Goal: Task Accomplishment & Management: Manage account settings

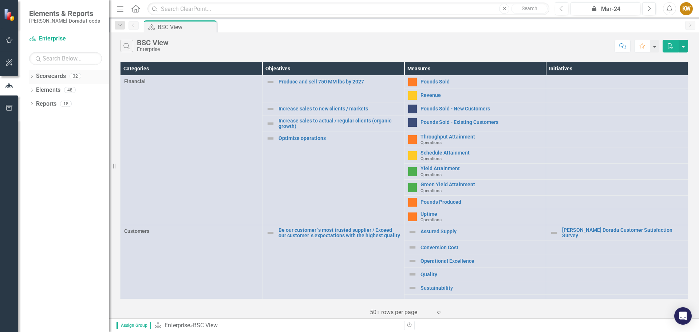
click at [50, 78] on link "Scorecards" at bounding box center [51, 76] width 30 height 8
click at [33, 78] on icon "Dropdown" at bounding box center [31, 77] width 5 height 4
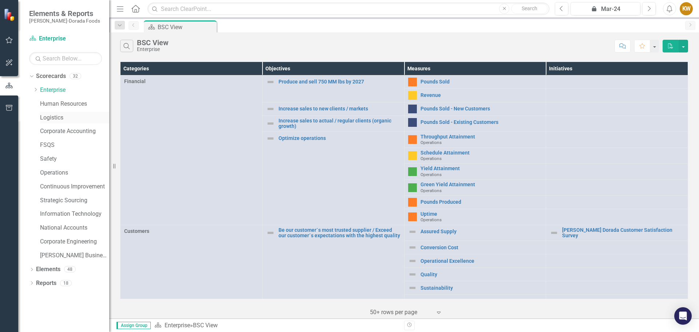
click at [52, 120] on link "Logistics" at bounding box center [74, 118] width 69 height 8
click at [52, 119] on link "Logistics" at bounding box center [74, 118] width 69 height 8
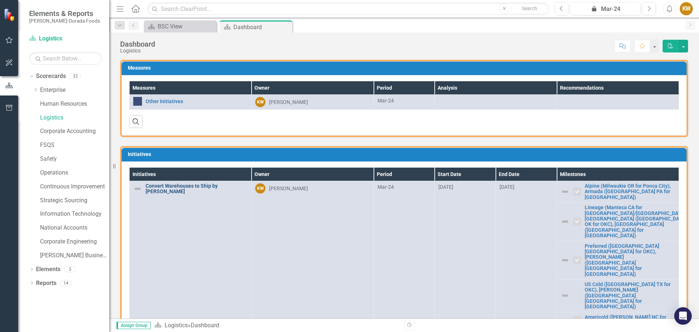
click at [190, 187] on link "Convert Warehouses to Ship by [PERSON_NAME]" at bounding box center [197, 188] width 102 height 11
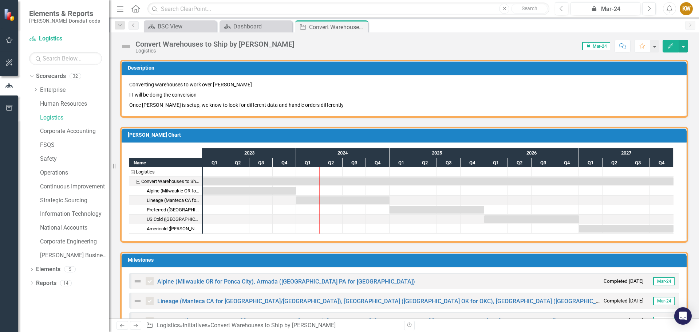
click at [134, 24] on icon "Previous" at bounding box center [134, 25] width 6 height 4
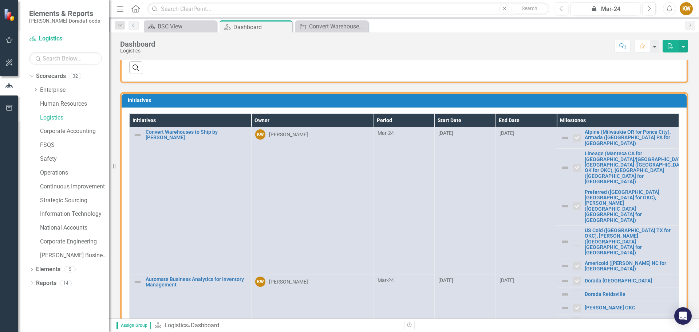
scroll to position [69, 0]
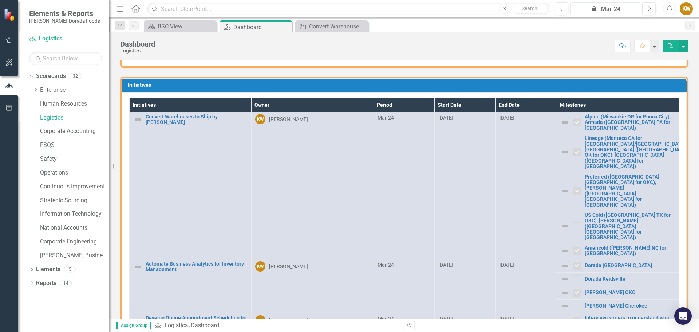
click at [607, 8] on div "icon.lock Mar-24" at bounding box center [605, 9] width 65 height 9
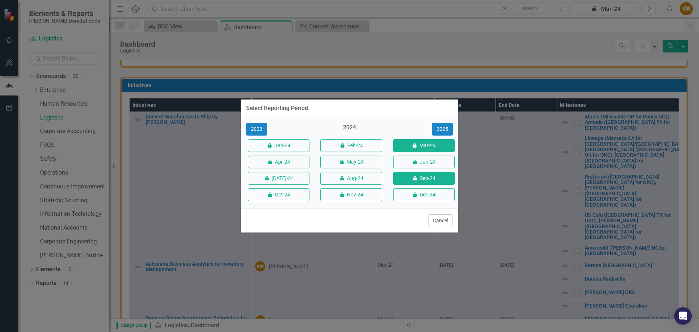
click at [429, 180] on button "icon.lock Sep-24" at bounding box center [424, 178] width 62 height 13
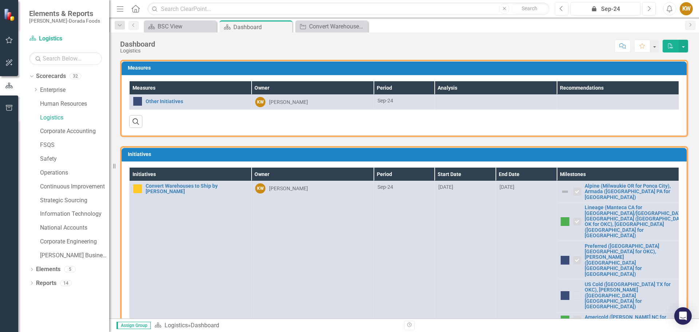
click at [561, 256] on img at bounding box center [565, 260] width 9 height 9
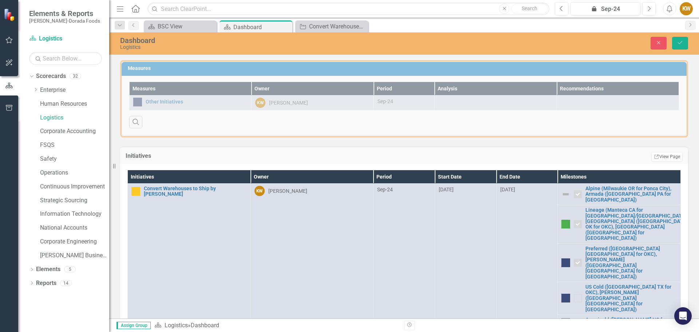
click at [562, 258] on img at bounding box center [566, 262] width 9 height 9
click at [612, 10] on div "icon.lock Sep-24" at bounding box center [605, 9] width 65 height 9
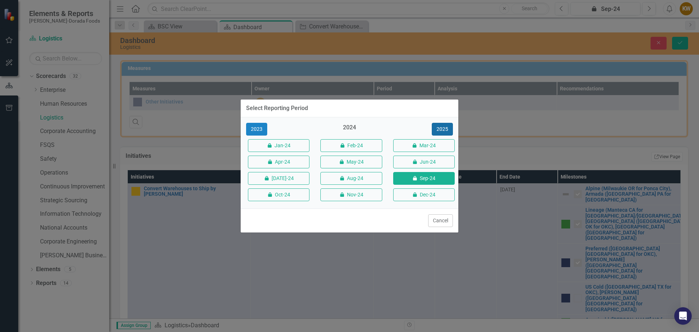
click at [444, 129] on button "2025" at bounding box center [442, 129] width 21 height 13
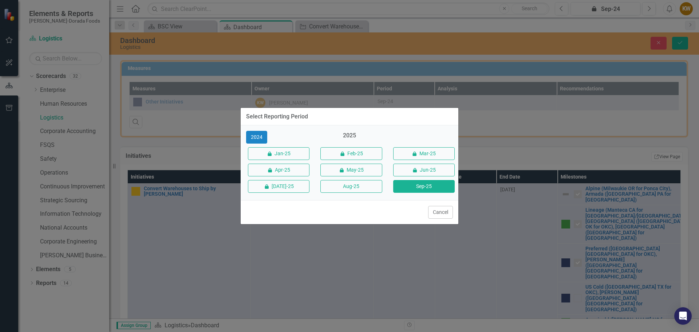
click at [433, 187] on button "Sep-25" at bounding box center [424, 186] width 62 height 13
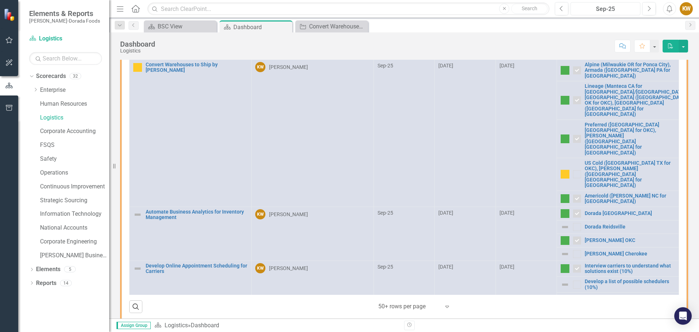
scroll to position [122, 0]
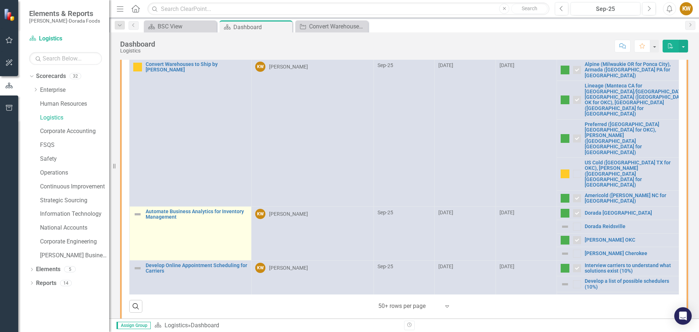
click at [138, 210] on img at bounding box center [137, 214] width 9 height 9
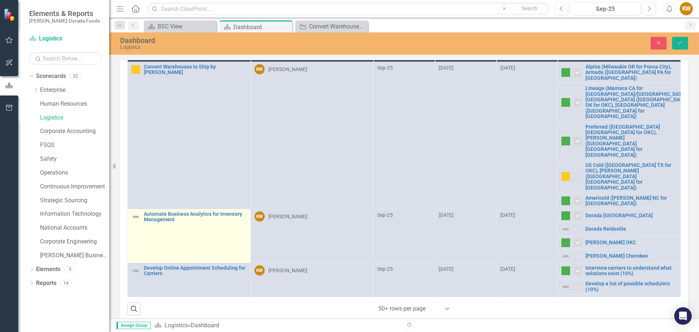
scroll to position [123, 0]
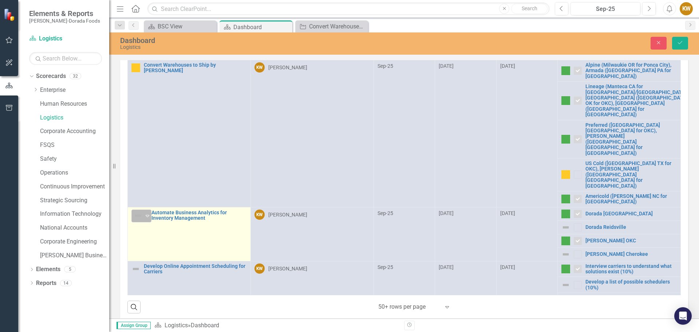
click at [148, 213] on icon "Expand" at bounding box center [147, 216] width 7 height 6
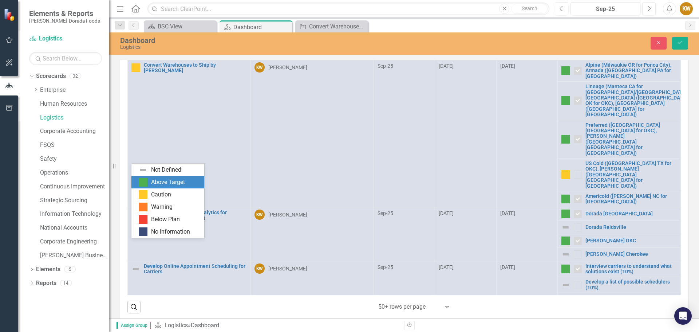
click at [144, 180] on img at bounding box center [143, 182] width 9 height 9
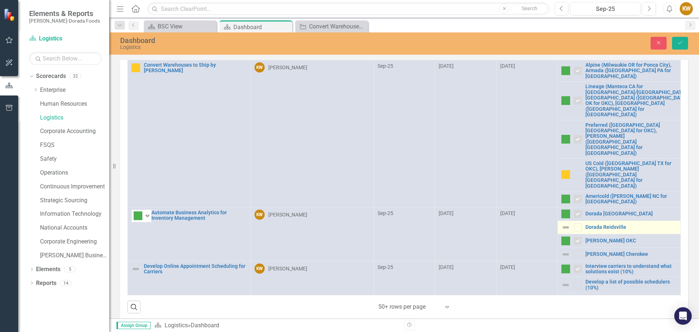
click at [562, 223] on img at bounding box center [566, 227] width 9 height 9
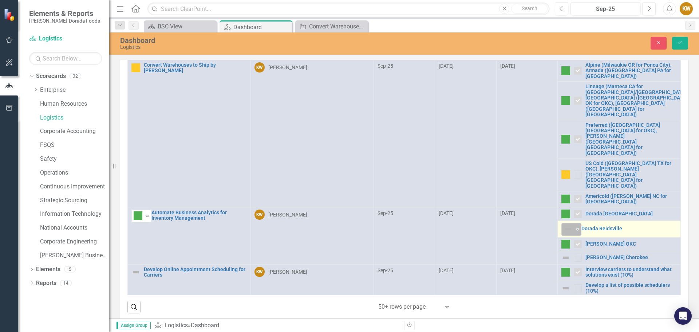
click at [574, 226] on icon "Expand" at bounding box center [577, 229] width 7 height 6
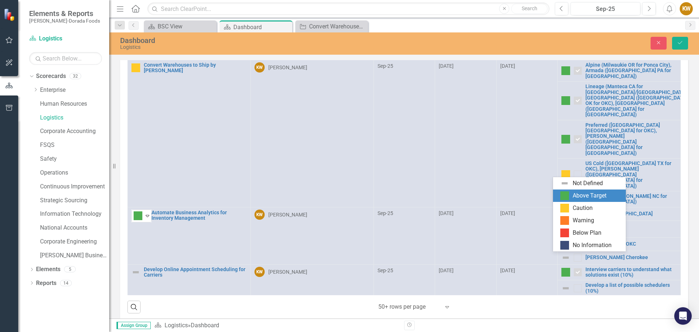
click at [567, 194] on img at bounding box center [565, 195] width 9 height 9
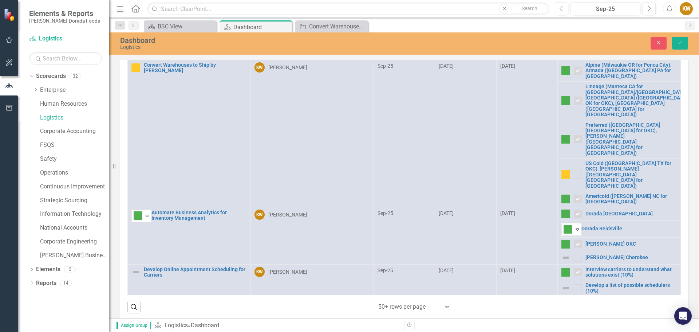
click at [538, 207] on td "[DATE]" at bounding box center [526, 235] width 61 height 57
click at [562, 253] on img at bounding box center [566, 257] width 9 height 9
click at [574, 254] on div at bounding box center [578, 258] width 8 height 8
click at [562, 253] on img at bounding box center [566, 257] width 9 height 9
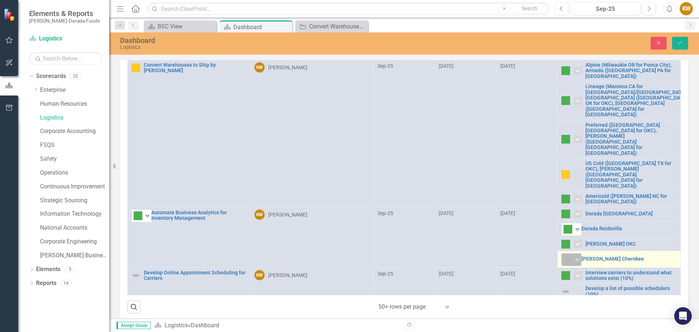
click at [576, 259] on icon at bounding box center [578, 260] width 4 height 2
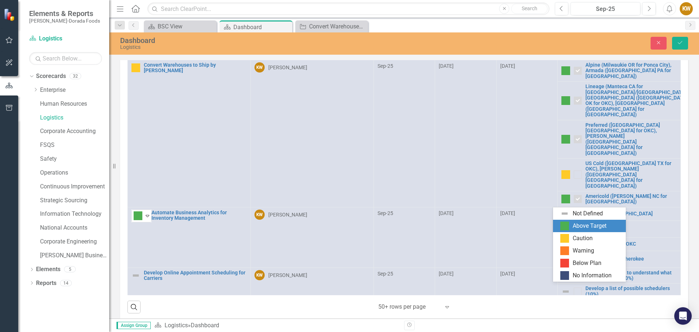
click at [567, 226] on img at bounding box center [565, 225] width 9 height 9
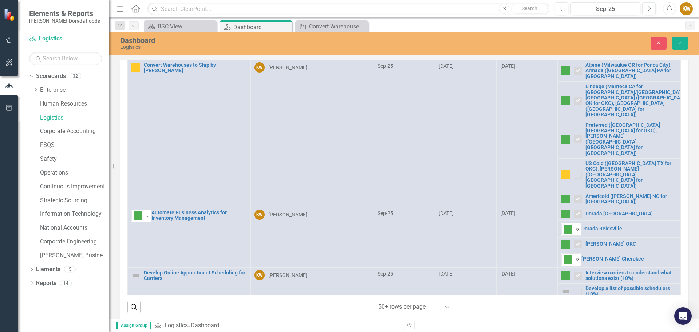
click at [511, 207] on td "[DATE]" at bounding box center [526, 237] width 61 height 60
click at [678, 38] on button "Save" at bounding box center [680, 43] width 16 height 13
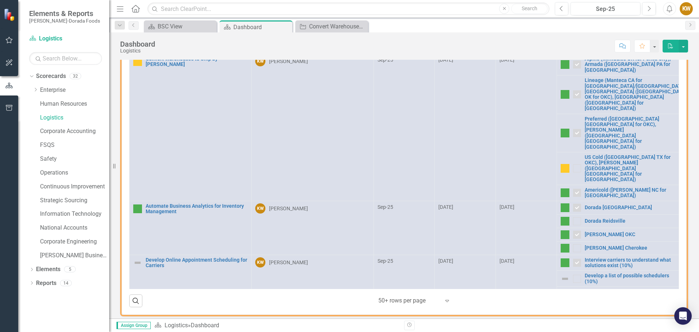
scroll to position [130, 0]
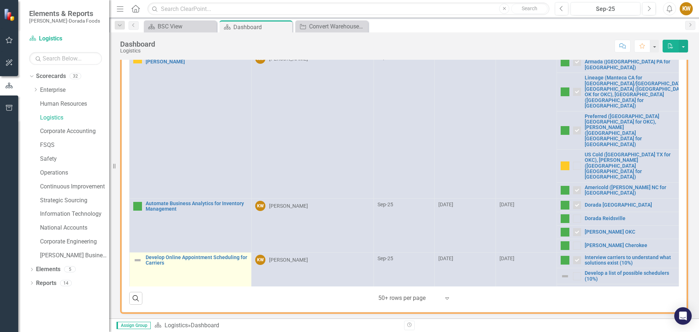
click at [135, 256] on img at bounding box center [137, 260] width 9 height 9
click at [137, 256] on img at bounding box center [137, 260] width 9 height 9
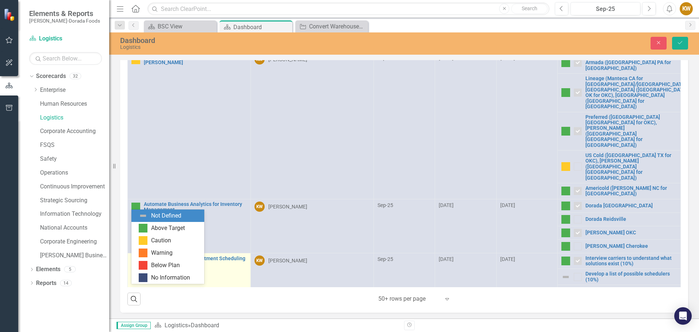
click at [148, 259] on icon "Expand" at bounding box center [147, 262] width 7 height 6
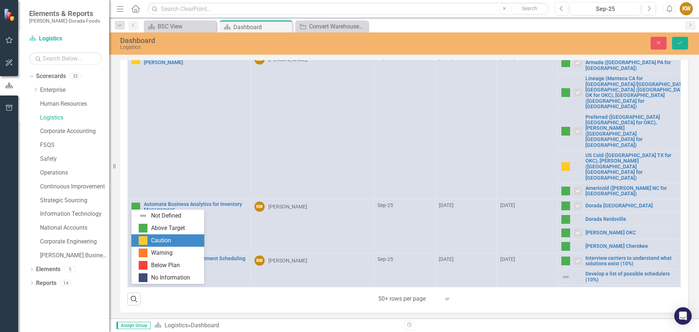
click at [144, 243] on img at bounding box center [143, 240] width 9 height 9
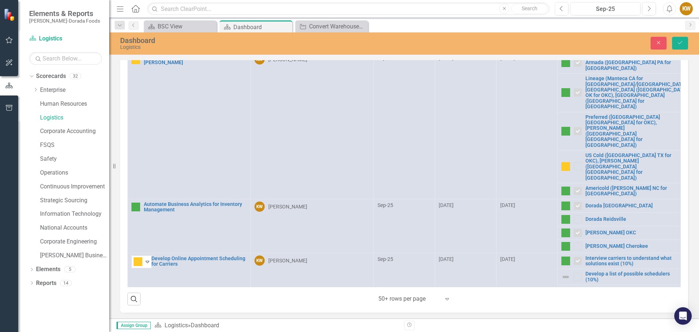
click at [562, 302] on img at bounding box center [566, 306] width 9 height 9
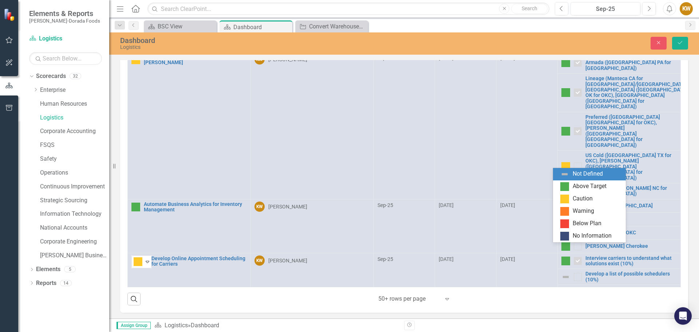
click at [574, 304] on icon "Expand" at bounding box center [577, 307] width 7 height 6
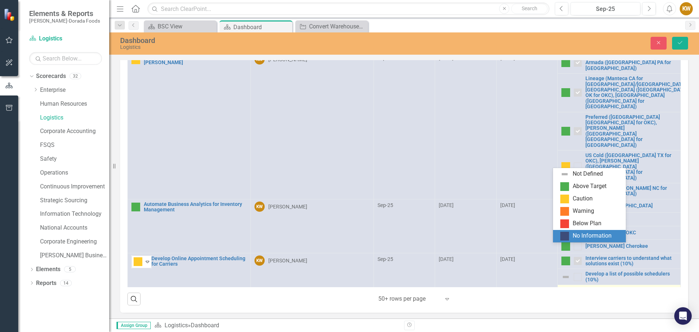
click at [577, 238] on div "No Information" at bounding box center [592, 236] width 39 height 8
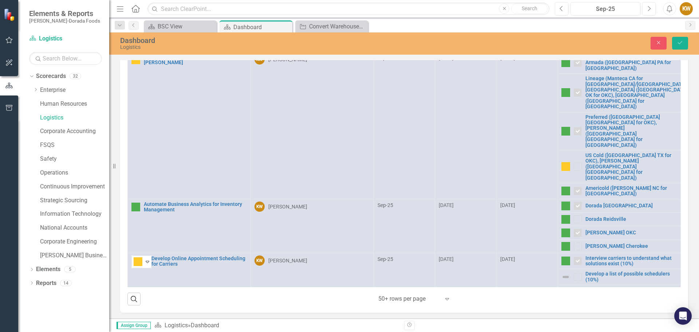
click at [487, 253] on td "[DATE]" at bounding box center [465, 284] width 61 height 62
click at [491, 296] on div "Search ‹ Previous 1 (current) › Next 50+ rows per page Expand" at bounding box center [404, 296] width 554 height 18
click at [562, 272] on img at bounding box center [566, 276] width 9 height 9
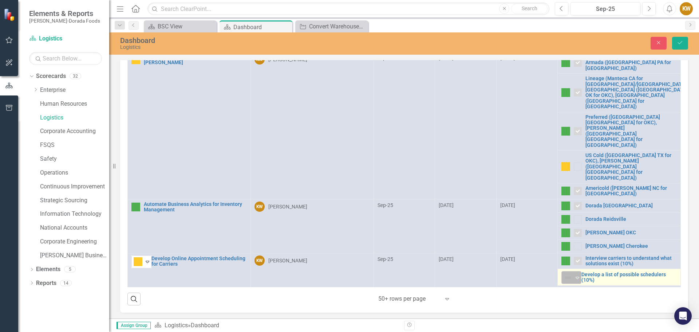
click at [574, 275] on icon "Expand" at bounding box center [577, 278] width 7 height 6
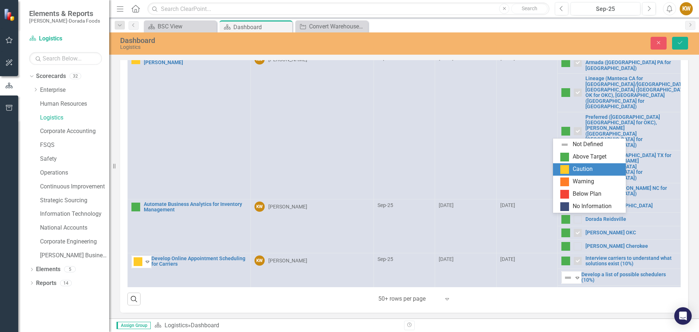
click at [567, 169] on img at bounding box center [565, 169] width 9 height 9
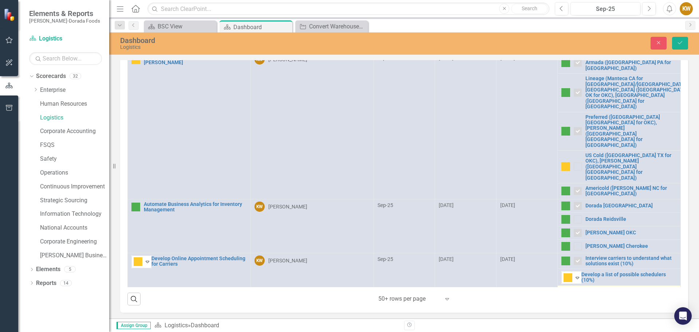
click at [562, 288] on img at bounding box center [566, 292] width 9 height 9
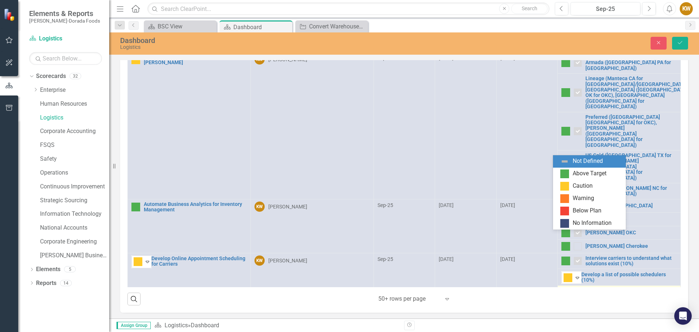
click at [574, 291] on icon "Expand" at bounding box center [577, 294] width 7 height 6
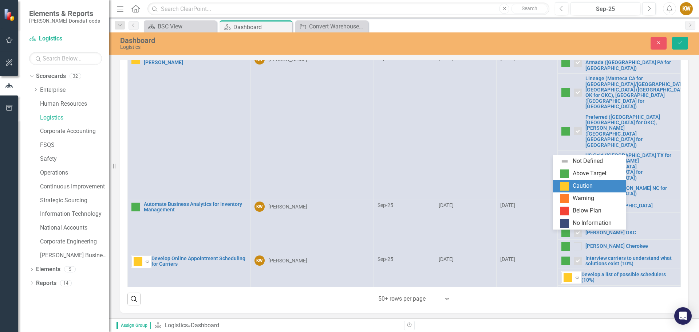
click at [567, 184] on img at bounding box center [565, 186] width 9 height 9
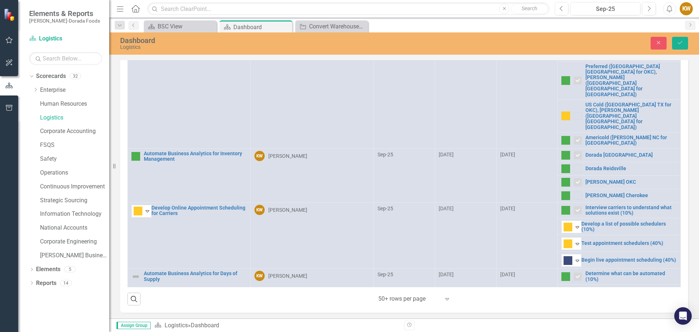
scroll to position [59, 0]
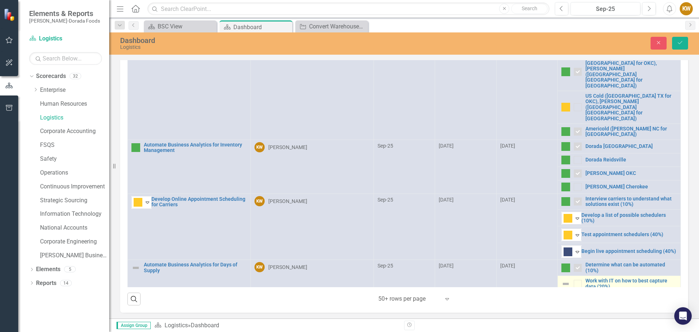
click at [562, 279] on img at bounding box center [566, 283] width 9 height 9
click at [574, 282] on icon "Expand" at bounding box center [577, 285] width 7 height 6
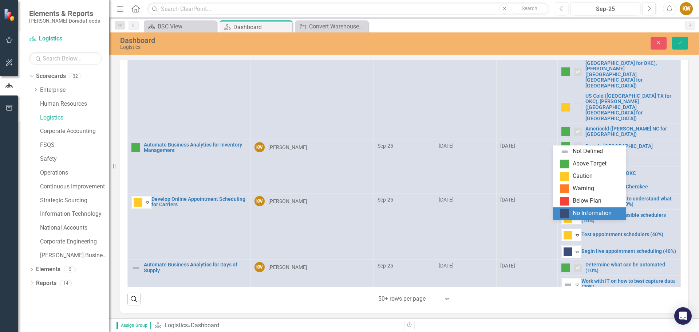
click at [566, 215] on img at bounding box center [565, 213] width 9 height 9
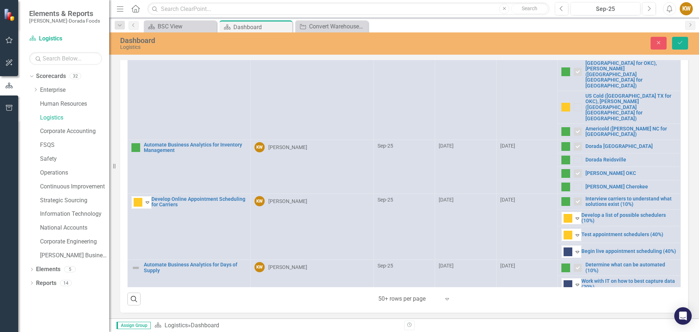
click at [562, 295] on img at bounding box center [566, 299] width 9 height 9
click at [574, 298] on icon "Expand" at bounding box center [577, 301] width 7 height 6
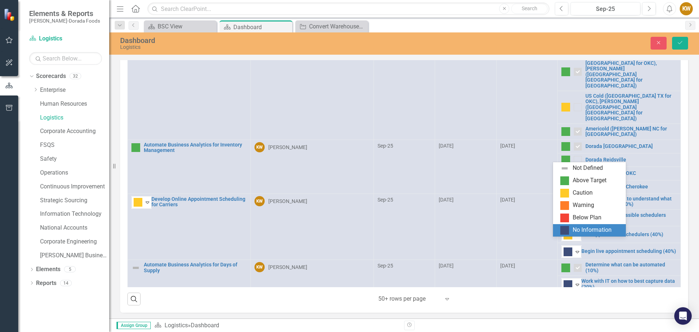
click at [566, 230] on img at bounding box center [565, 230] width 9 height 9
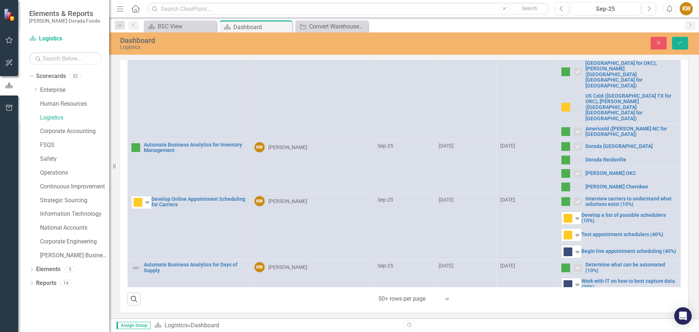
click at [562, 311] on img at bounding box center [566, 315] width 9 height 9
click at [574, 315] on icon "Expand" at bounding box center [577, 318] width 7 height 6
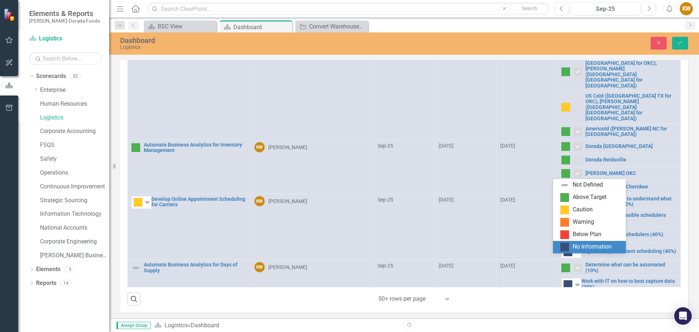
click at [565, 247] on img at bounding box center [565, 247] width 9 height 9
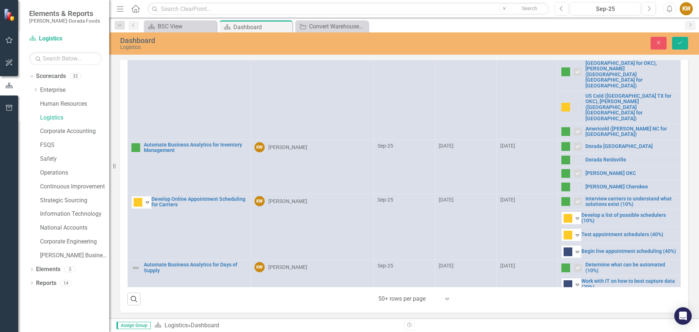
click at [562, 328] on img at bounding box center [566, 332] width 9 height 9
click at [574, 331] on icon "Expand" at bounding box center [577, 335] width 7 height 6
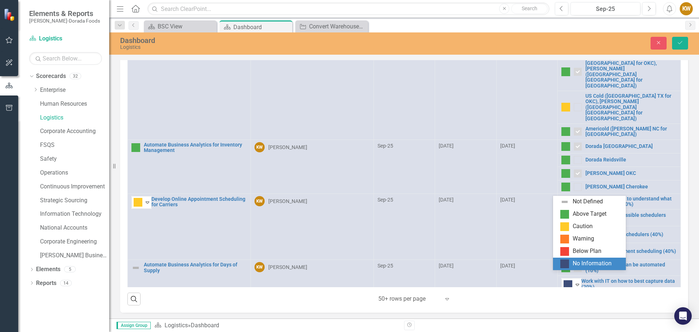
click at [564, 264] on img at bounding box center [565, 263] width 9 height 9
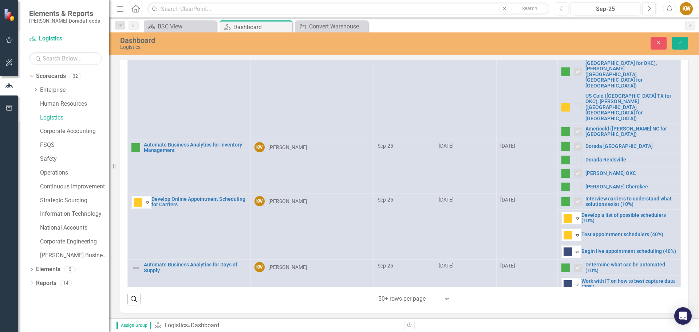
scroll to position [70, 0]
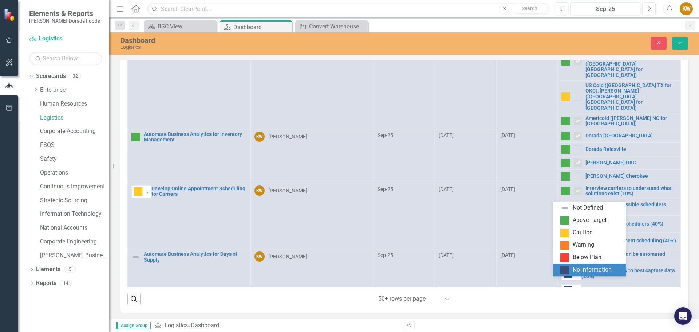
click at [565, 270] on img at bounding box center [565, 270] width 9 height 9
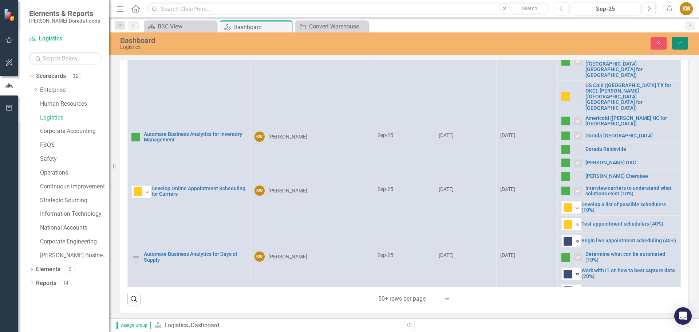
click at [678, 44] on icon "Save" at bounding box center [680, 42] width 7 height 5
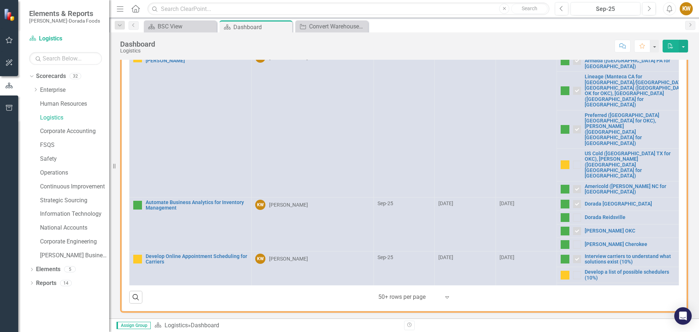
scroll to position [132, 0]
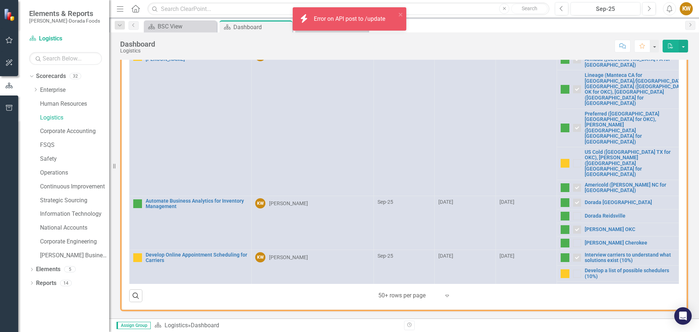
click at [137, 314] on img at bounding box center [137, 318] width 9 height 9
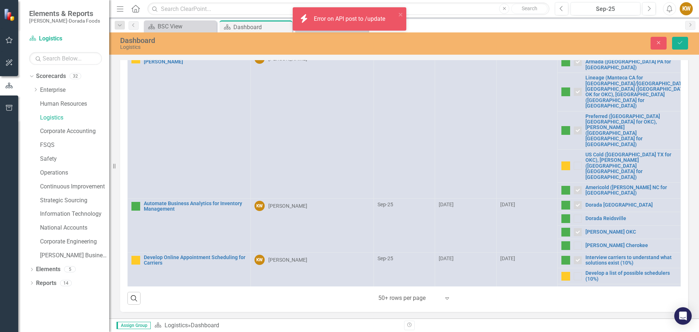
scroll to position [133, 0]
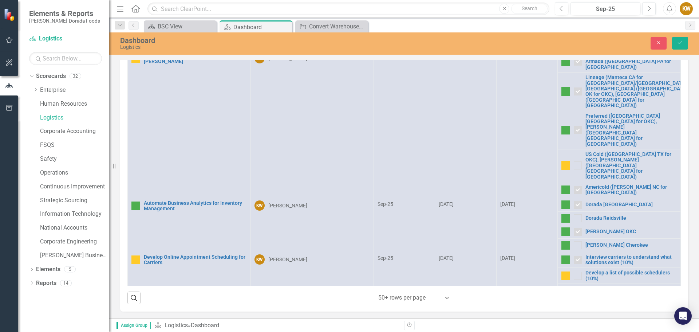
click at [148, 319] on icon "Expand" at bounding box center [147, 322] width 7 height 6
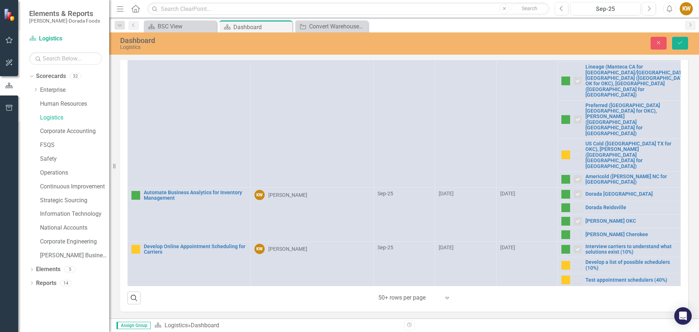
scroll to position [0, 0]
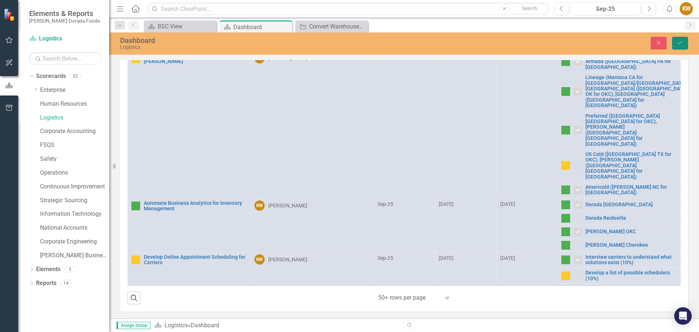
click at [681, 42] on icon "Save" at bounding box center [680, 42] width 7 height 5
